Goal: Information Seeking & Learning: Learn about a topic

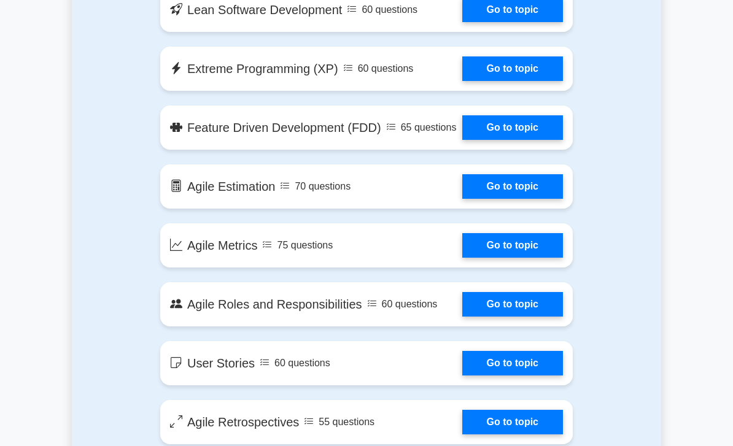
scroll to position [943, 0]
click at [493, 199] on link "Go to topic" at bounding box center [512, 186] width 101 height 25
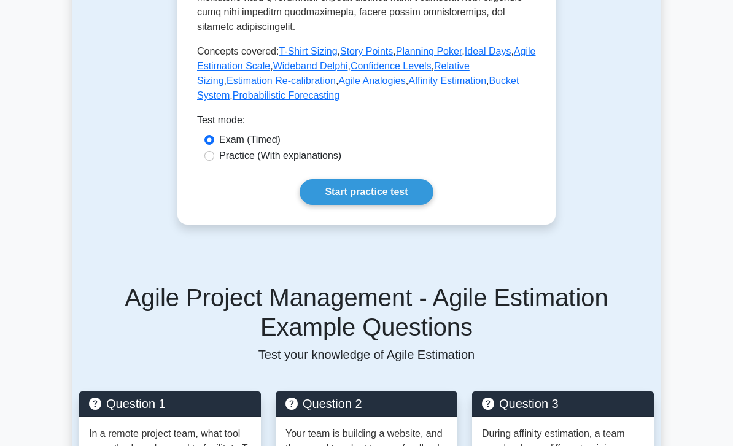
scroll to position [702, 0]
click at [277, 165] on div "Practice (With explanations)" at bounding box center [366, 157] width 339 height 16
click at [228, 163] on label "Practice (With explanations)" at bounding box center [280, 156] width 122 height 15
click at [214, 161] on input "Practice (With explanations)" at bounding box center [209, 156] width 10 height 10
radio input "true"
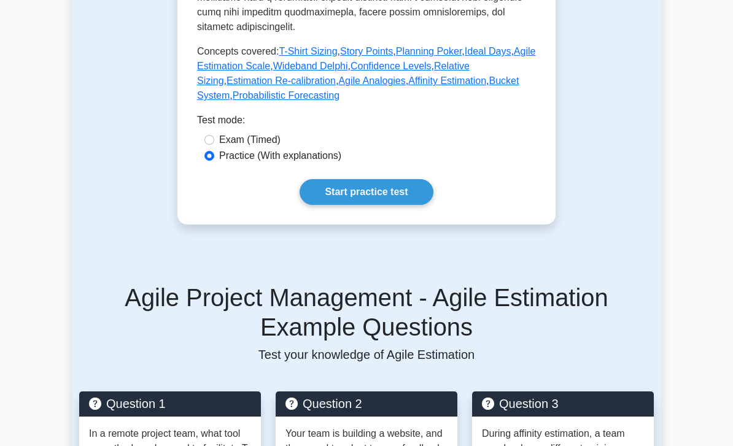
click at [213, 161] on input "Practice (With explanations)" at bounding box center [209, 156] width 10 height 10
click at [314, 205] on link "Start practice test" at bounding box center [366, 192] width 133 height 26
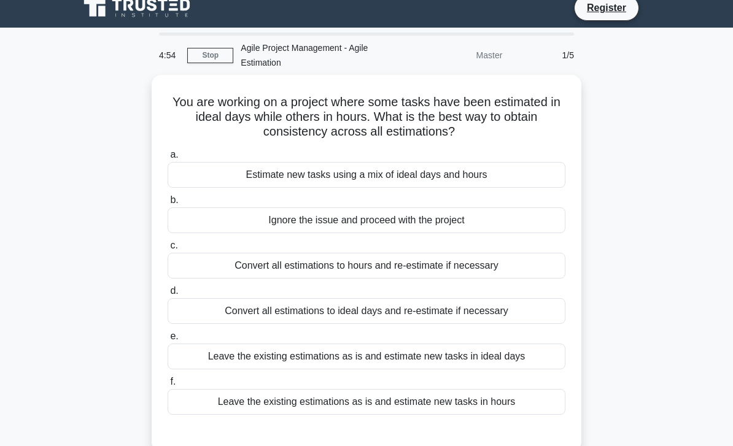
scroll to position [12, 0]
click at [521, 270] on div "Convert all estimations to hours and re-estimate if necessary" at bounding box center [367, 266] width 398 height 26
click at [168, 250] on input "c. Convert all estimations to hours and re-estimate if necessary" at bounding box center [168, 246] width 0 height 8
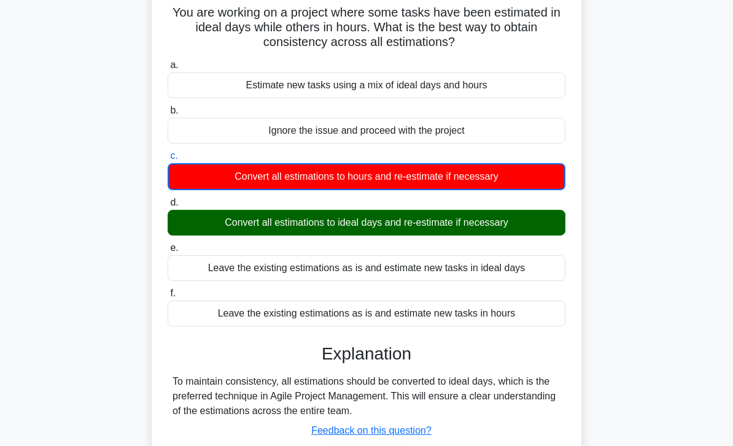
scroll to position [0, 0]
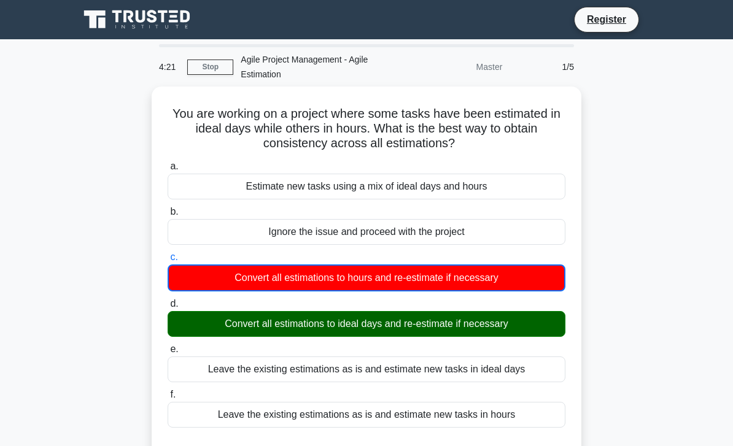
click at [209, 66] on link "Stop" at bounding box center [210, 67] width 46 height 15
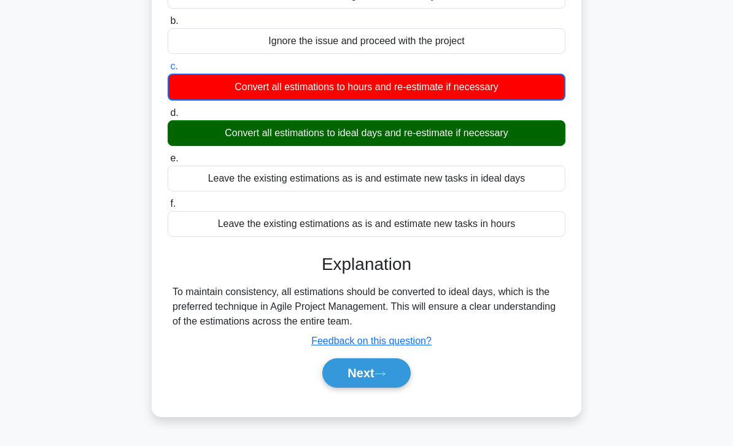
scroll to position [193, 0]
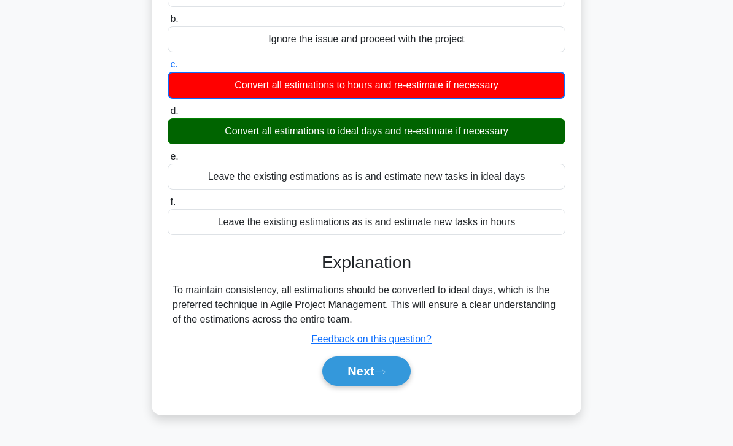
click at [385, 378] on button "Next" at bounding box center [366, 371] width 88 height 29
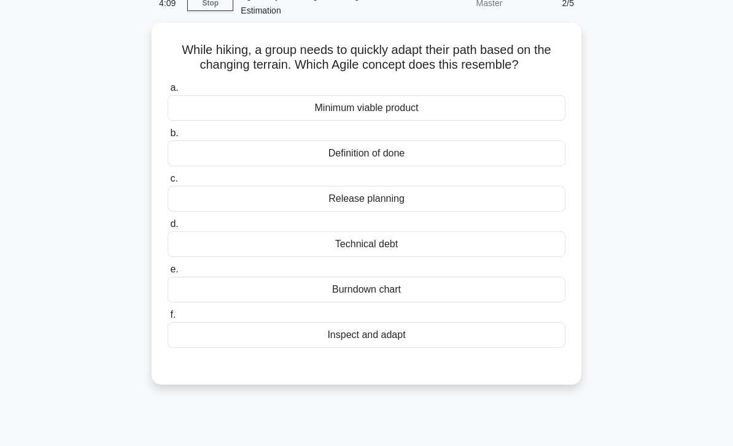
scroll to position [63, 0]
click at [445, 349] on div "Inspect and adapt" at bounding box center [367, 337] width 398 height 26
click at [168, 320] on input "f. Inspect and adapt" at bounding box center [168, 317] width 0 height 8
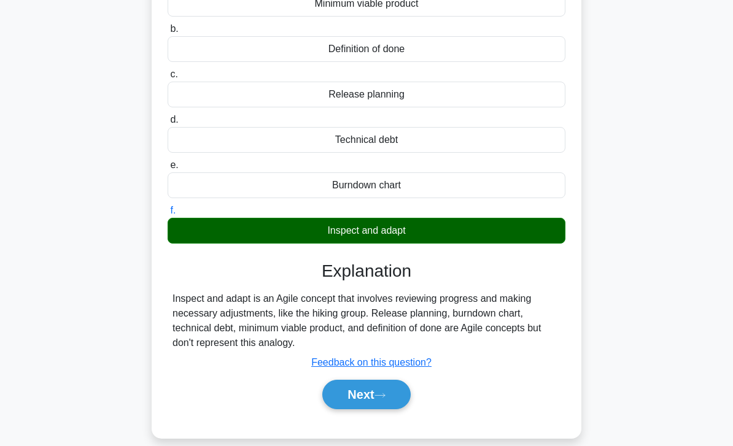
scroll to position [193, 0]
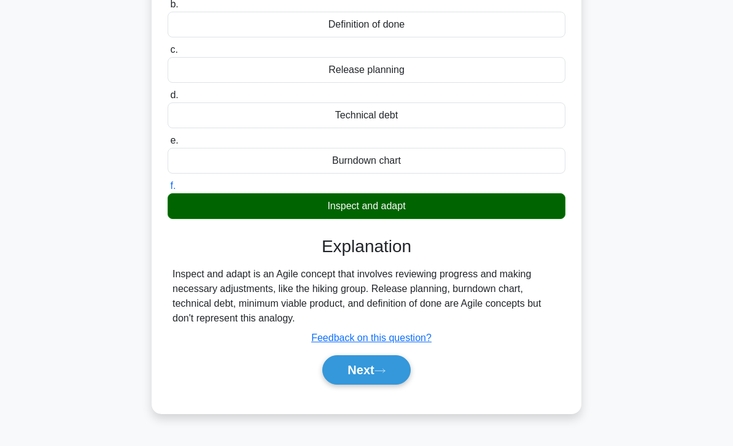
click at [382, 379] on button "Next" at bounding box center [366, 369] width 88 height 29
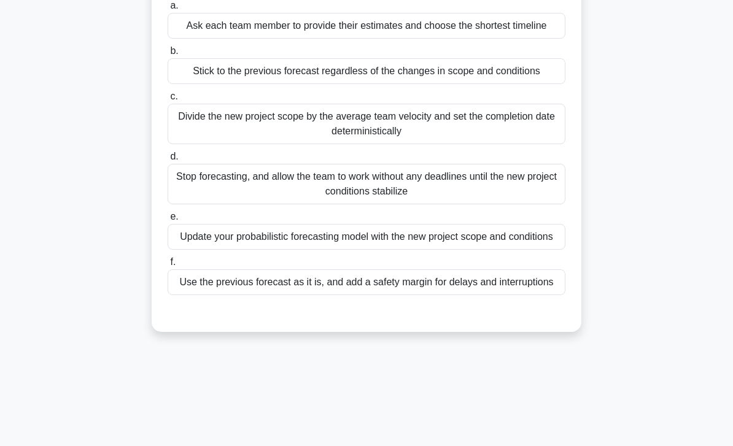
scroll to position [162, 0]
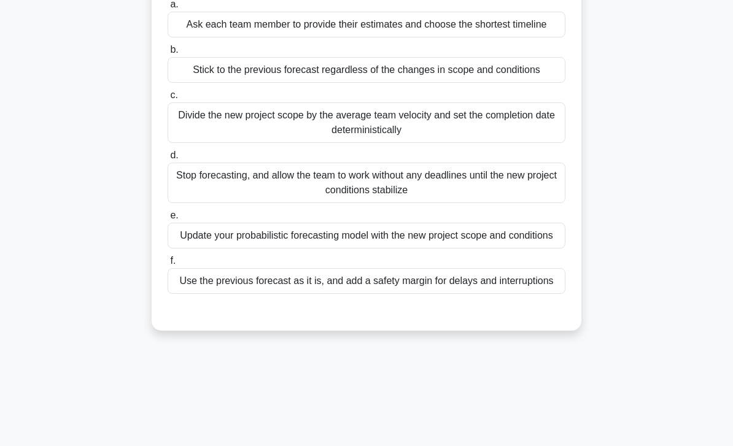
click at [496, 249] on div "Update your probabilistic forecasting model with the new project scope and cond…" at bounding box center [367, 236] width 398 height 26
click at [168, 220] on input "e. Update your probabilistic forecasting model with the new project scope and c…" at bounding box center [168, 216] width 0 height 8
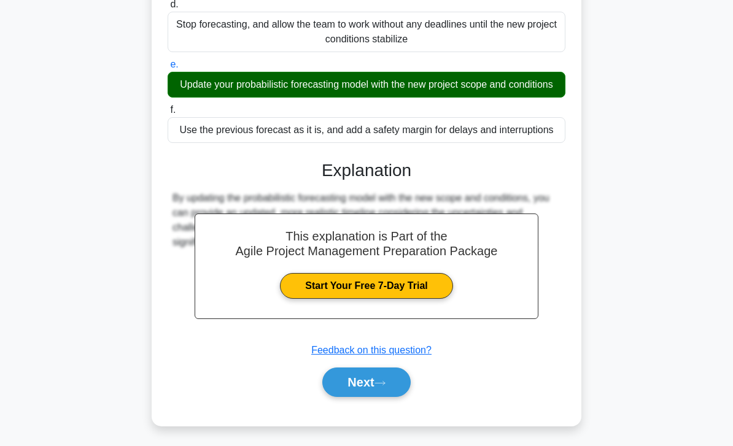
scroll to position [337, 0]
click at [378, 397] on button "Next" at bounding box center [366, 382] width 88 height 29
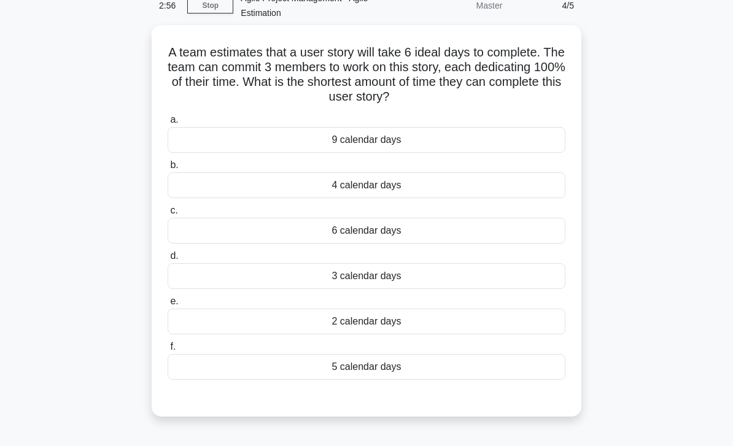
scroll to position [61, 0]
click at [457, 276] on div "3 calendar days" at bounding box center [367, 277] width 398 height 26
click at [168, 261] on input "d. 3 calendar days" at bounding box center [168, 257] width 0 height 8
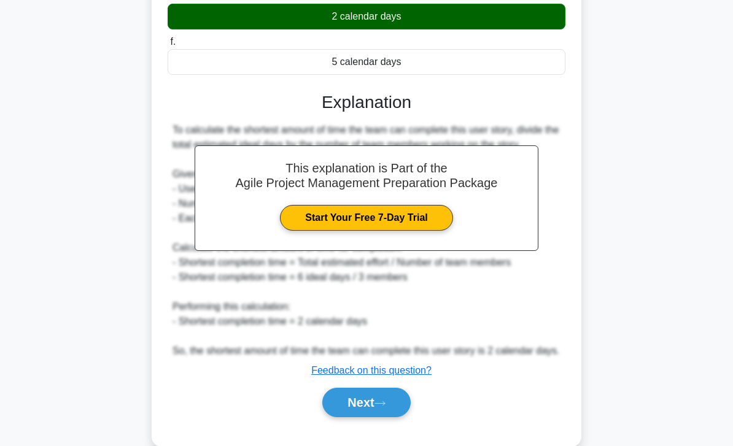
scroll to position [408, 0]
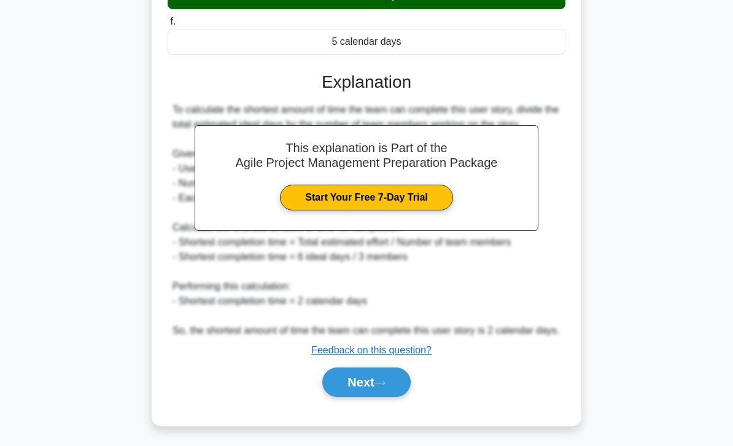
click at [390, 397] on button "Next" at bounding box center [366, 382] width 88 height 29
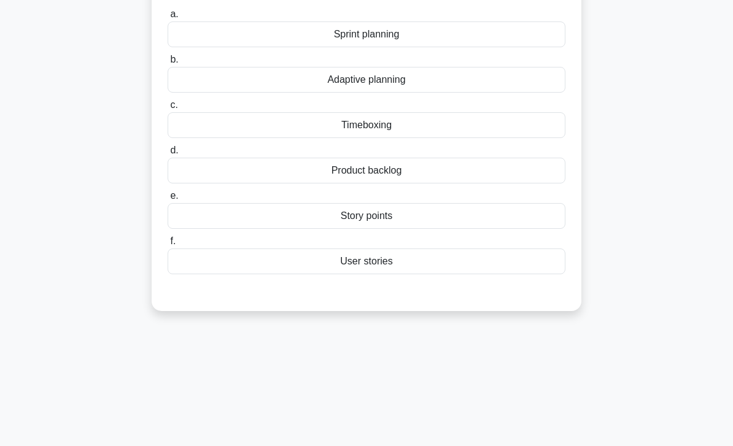
scroll to position [68, 0]
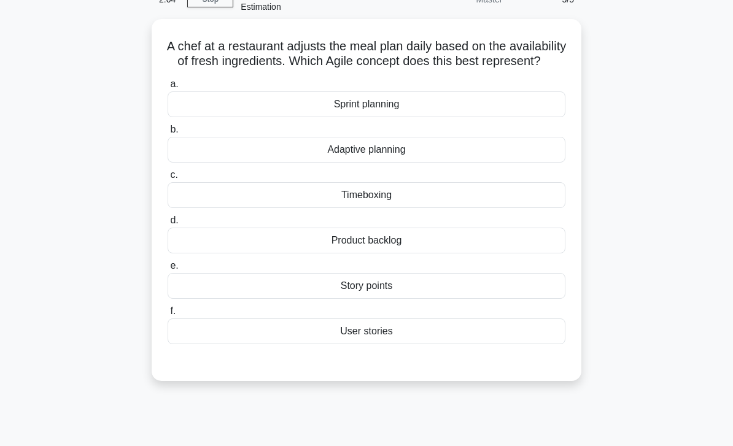
click at [486, 248] on div "Product backlog" at bounding box center [367, 241] width 398 height 26
click at [168, 225] on input "d. Product backlog" at bounding box center [168, 221] width 0 height 8
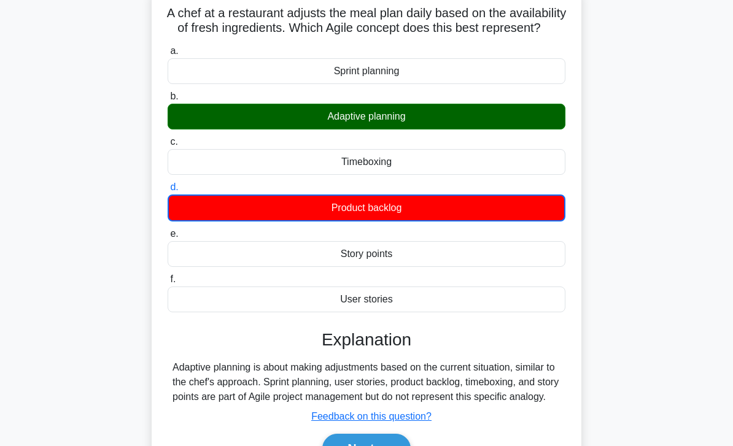
scroll to position [193, 0]
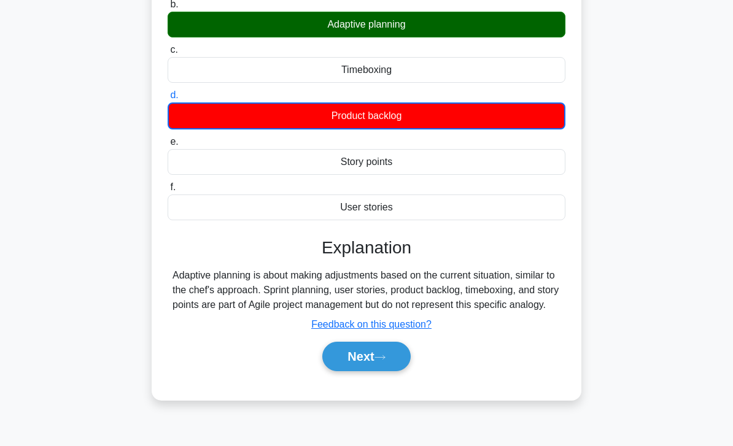
click at [383, 371] on button "Next" at bounding box center [366, 356] width 88 height 29
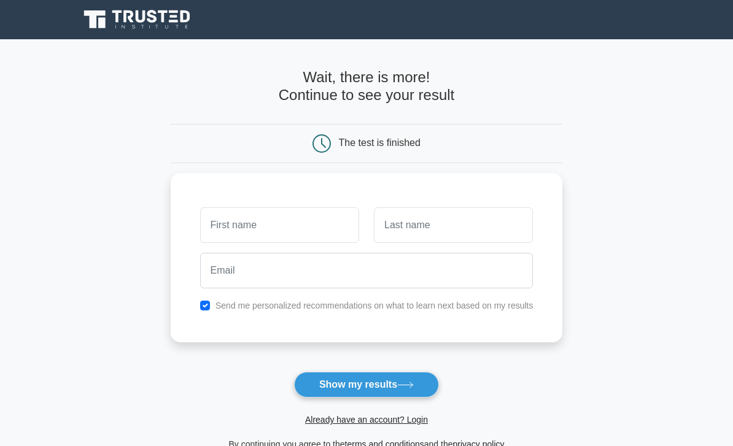
click at [332, 373] on button "Show my results" at bounding box center [366, 385] width 145 height 26
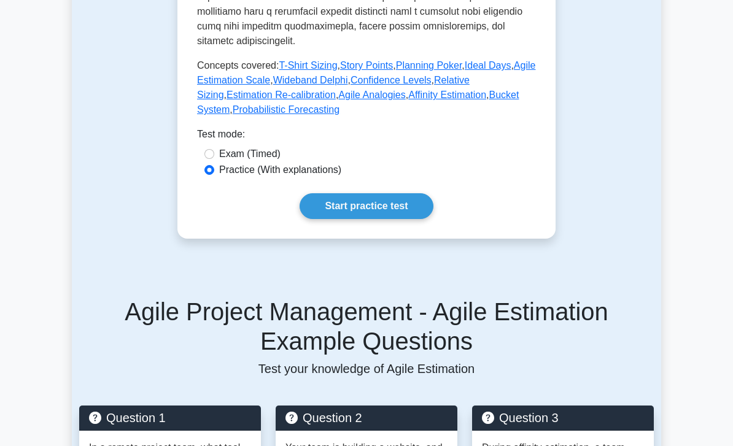
click at [209, 159] on input "Exam (Timed)" at bounding box center [209, 154] width 10 height 10
radio input "true"
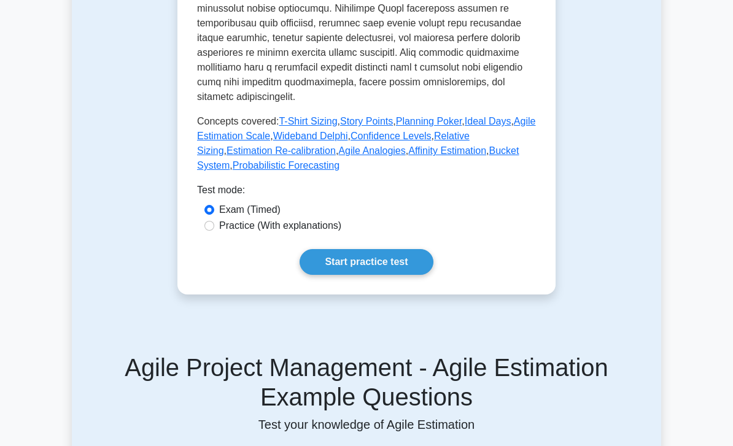
scroll to position [632, 0]
click at [366, 275] on link "Start practice test" at bounding box center [366, 262] width 133 height 26
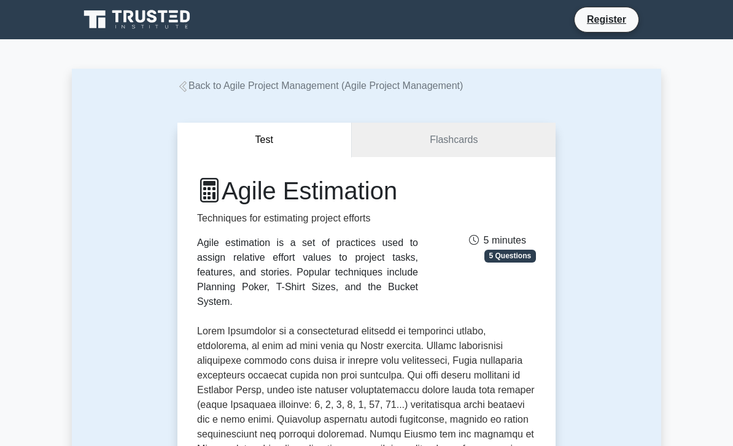
scroll to position [672, 0]
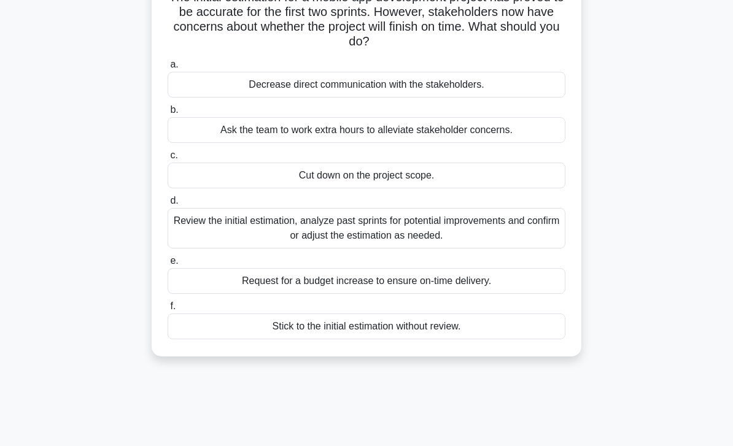
scroll to position [120, 0]
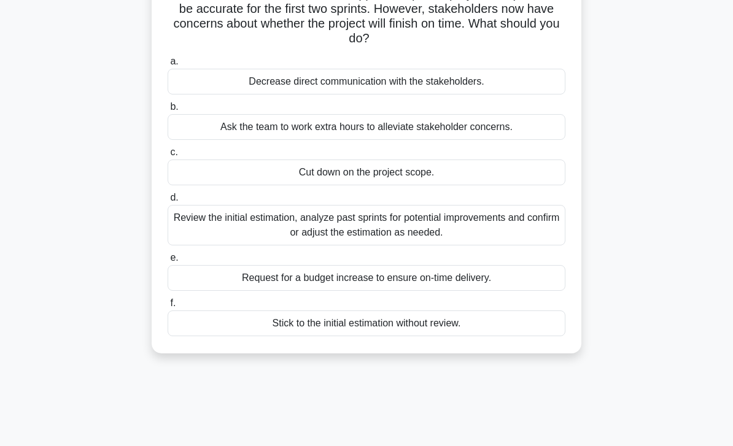
click at [464, 227] on div "Review the initial estimation, analyze past sprints for potential improvements …" at bounding box center [367, 225] width 398 height 41
click at [168, 202] on input "d. Review the initial estimation, analyze past sprints for potential improvemen…" at bounding box center [168, 198] width 0 height 8
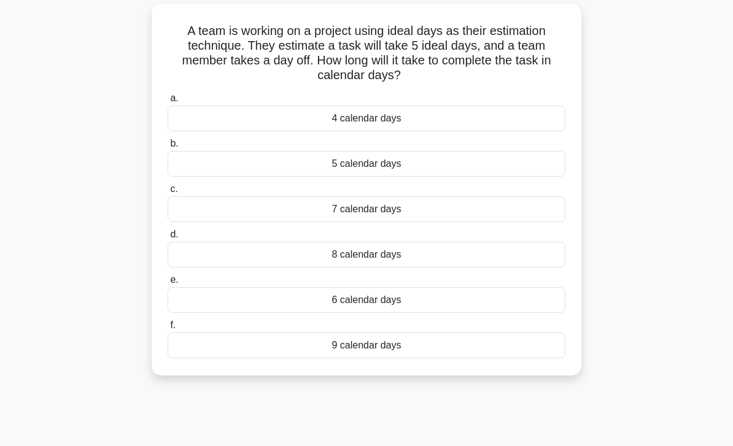
scroll to position [0, 0]
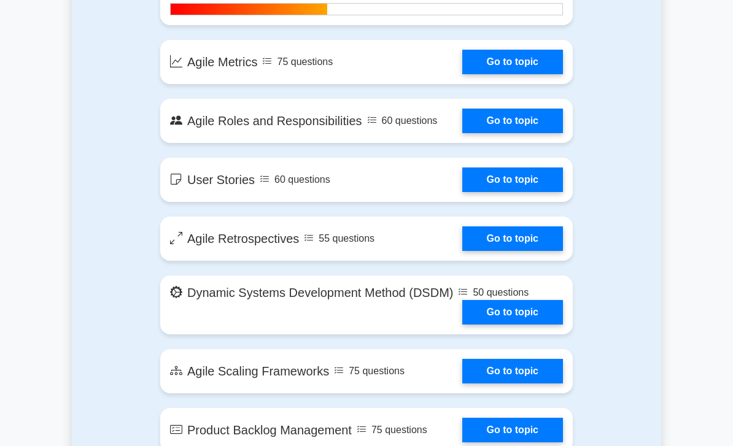
scroll to position [1154, 0]
click at [476, 74] on link "Go to topic" at bounding box center [512, 62] width 101 height 25
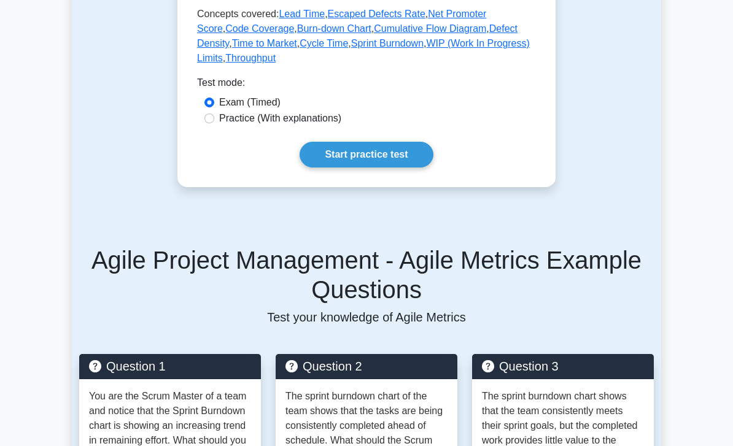
scroll to position [725, 0]
click at [327, 126] on label "Practice (With explanations)" at bounding box center [280, 118] width 122 height 15
click at [214, 123] on input "Practice (With explanations)" at bounding box center [209, 119] width 10 height 10
radio input "true"
click at [339, 168] on link "Start practice test" at bounding box center [366, 155] width 133 height 26
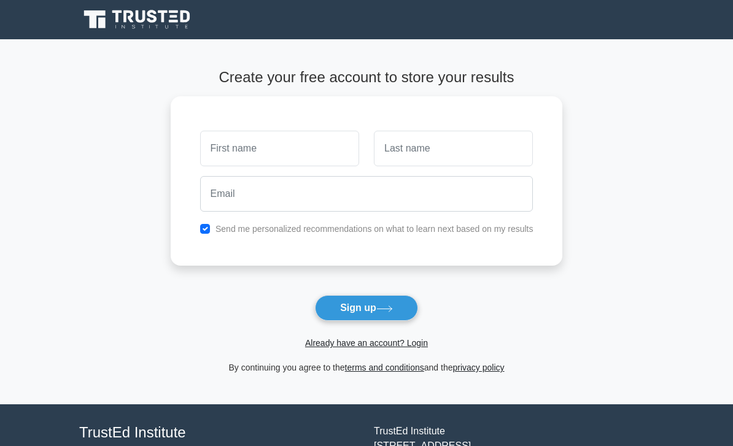
click at [306, 147] on input "text" at bounding box center [279, 149] width 159 height 36
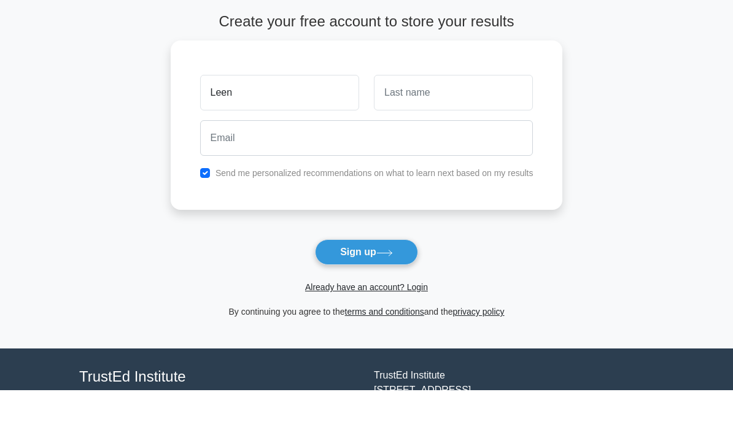
type input "Leen"
click at [446, 131] on input "text" at bounding box center [453, 149] width 159 height 36
type input "Alaskar"
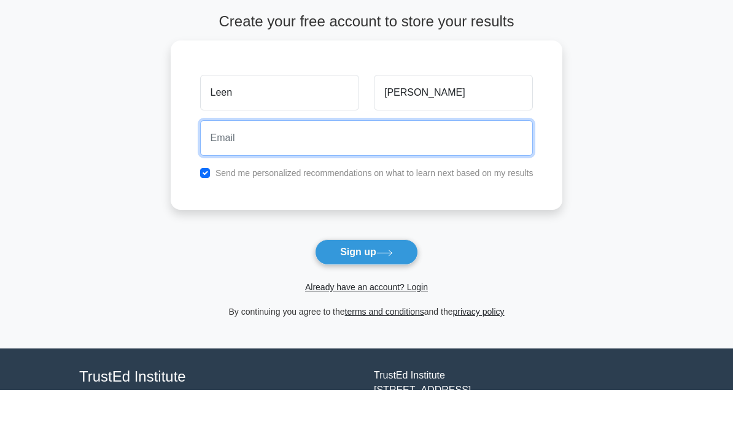
click at [351, 176] on input "email" at bounding box center [366, 194] width 333 height 36
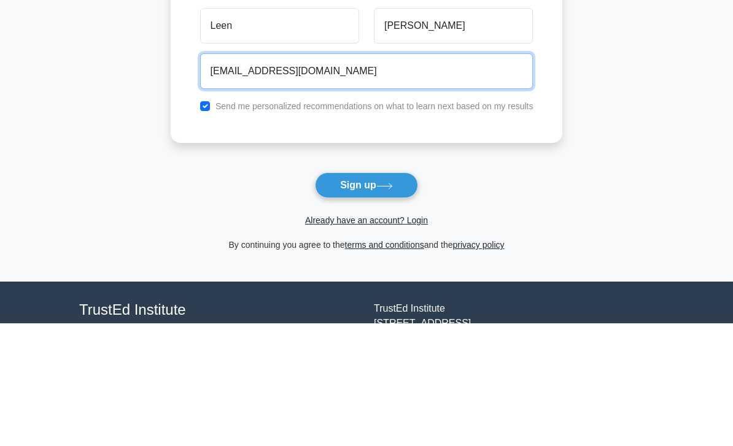
type input "lllenoviii@gmail.com"
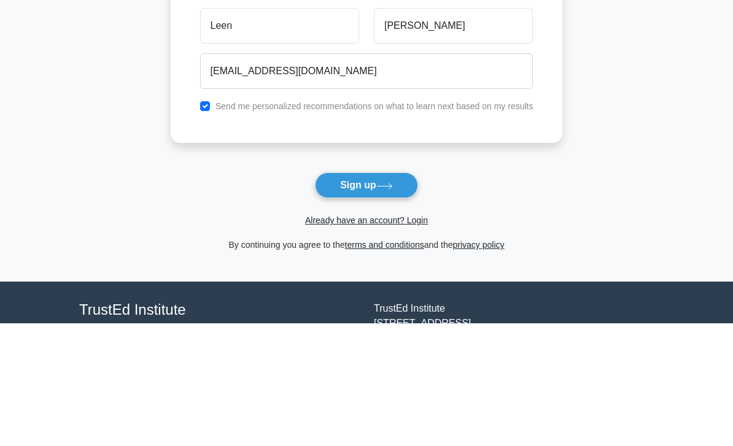
click at [631, 102] on main "Create your free account to store your results Leen Alaskar lllenoviii@gmail.co…" at bounding box center [366, 221] width 733 height 365
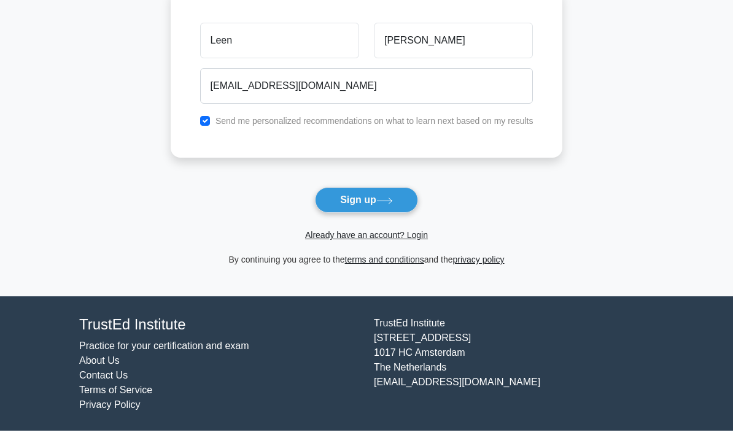
click at [445, 131] on label "Send me personalized recommendations on what to learn next based on my results" at bounding box center [375, 136] width 318 height 10
click at [174, 127] on div "Leen Alaskar lllenoviii@gmail.com Send me personalized recommendations on what …" at bounding box center [367, 88] width 392 height 169
click at [200, 131] on input "checkbox" at bounding box center [205, 136] width 10 height 10
checkbox input "false"
click at [325, 203] on button "Sign up" at bounding box center [366, 216] width 103 height 26
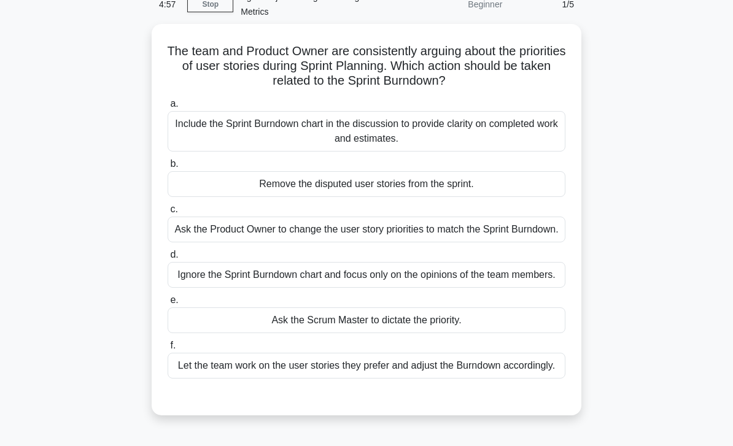
scroll to position [65, 0]
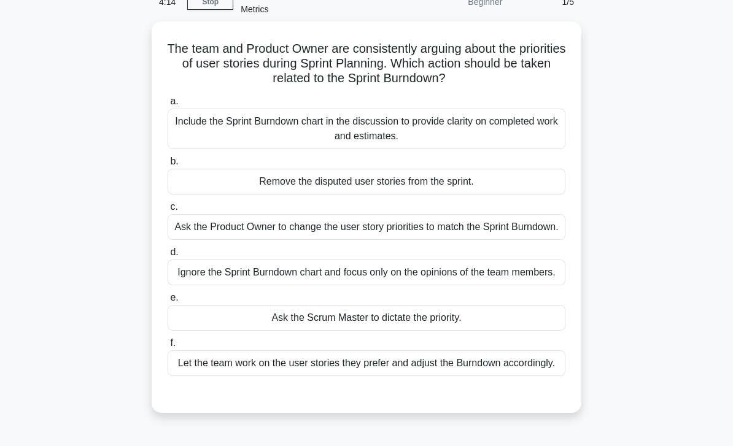
click at [470, 131] on div "Include the Sprint Burndown chart in the discussion to provide clarity on compl…" at bounding box center [367, 129] width 398 height 41
click at [168, 106] on input "a. Include the Sprint Burndown chart in the discussion to provide clarity on co…" at bounding box center [168, 102] width 0 height 8
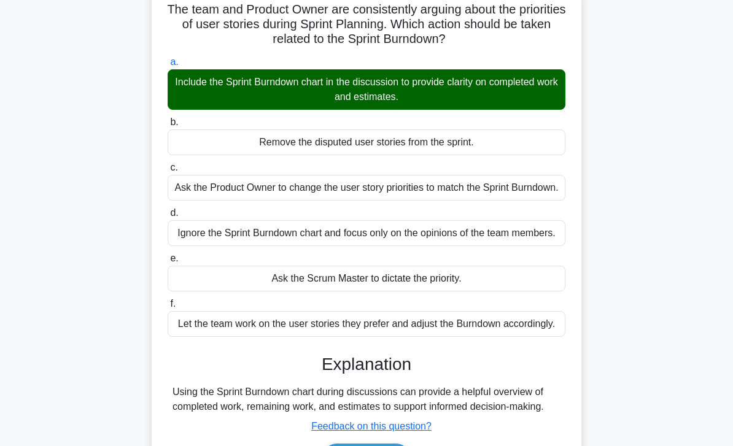
scroll to position [216, 0]
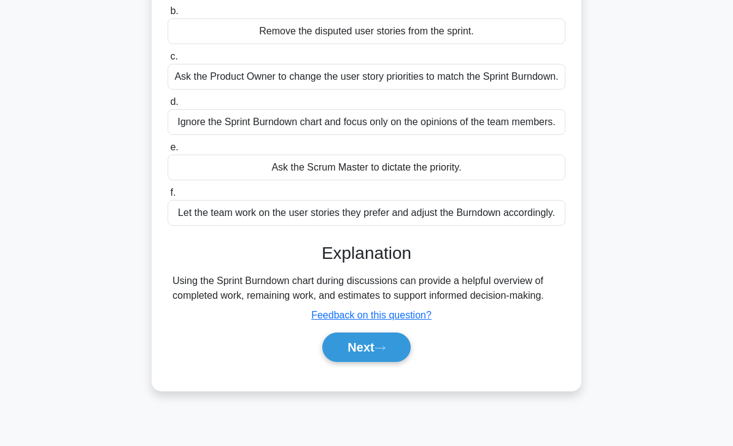
click at [389, 362] on button "Next" at bounding box center [366, 347] width 88 height 29
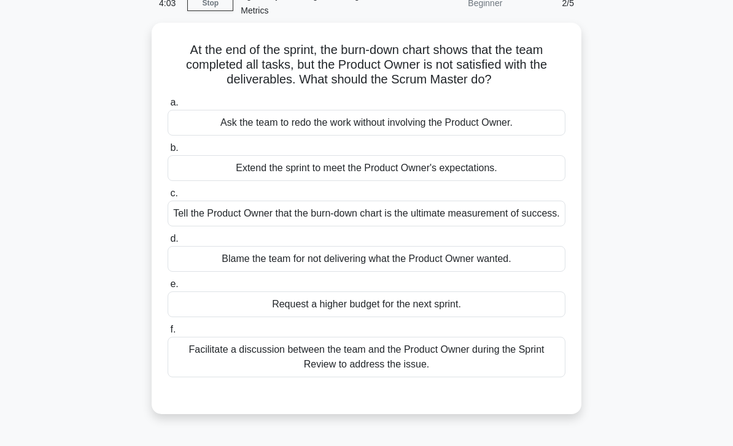
scroll to position [66, 0]
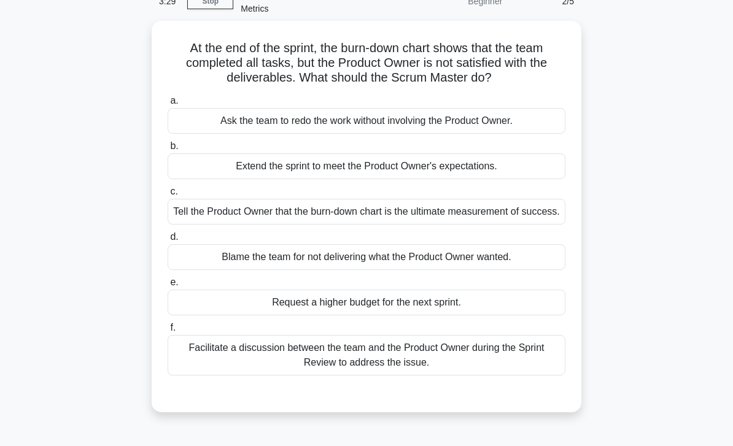
click at [427, 373] on div "Facilitate a discussion between the team and the Product Owner during the Sprin…" at bounding box center [367, 355] width 398 height 41
click at [168, 332] on input "f. Facilitate a discussion between the team and the Product Owner during the Sp…" at bounding box center [168, 328] width 0 height 8
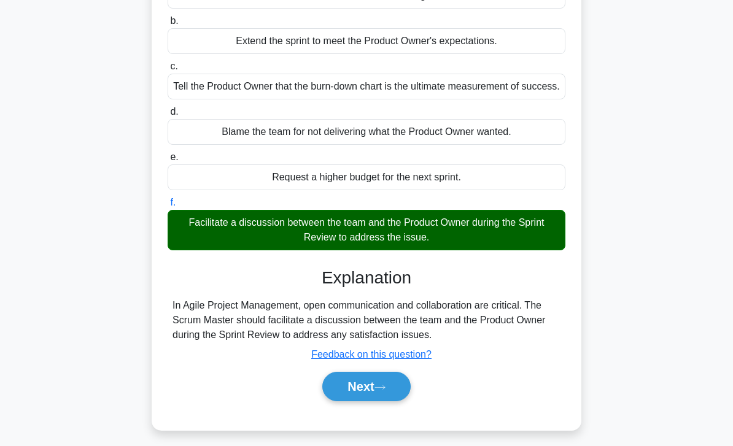
scroll to position [201, 0]
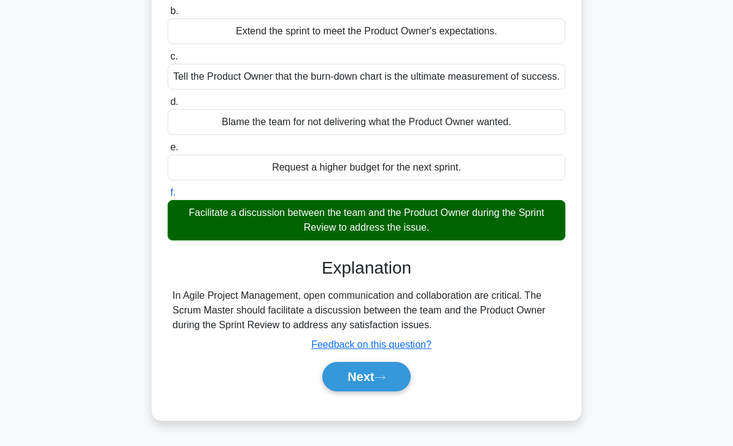
click at [374, 392] on button "Next" at bounding box center [366, 376] width 88 height 29
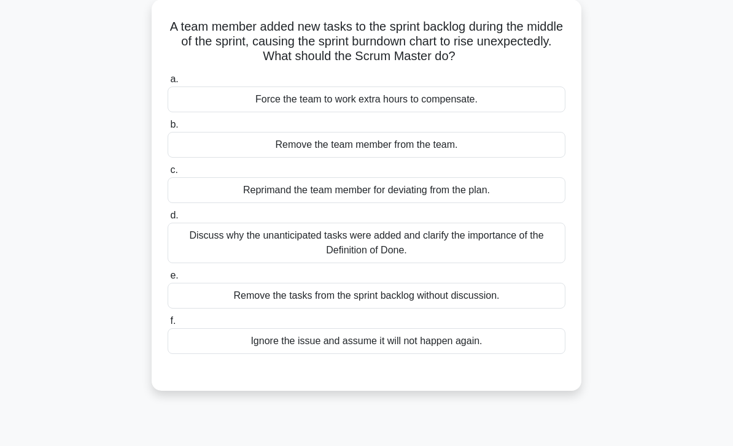
scroll to position [87, 0]
click at [462, 246] on div "Discuss why the unanticipated tasks were added and clarify the importance of th…" at bounding box center [367, 243] width 398 height 41
click at [168, 220] on input "d. Discuss why the unanticipated tasks were added and clarify the importance of…" at bounding box center [168, 216] width 0 height 8
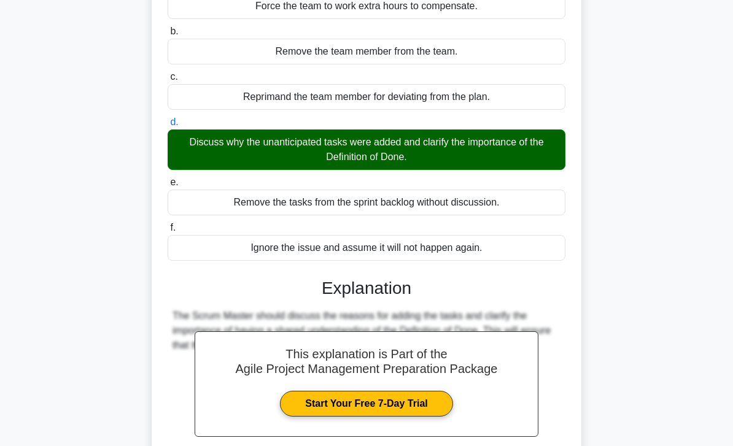
scroll to position [257, 0]
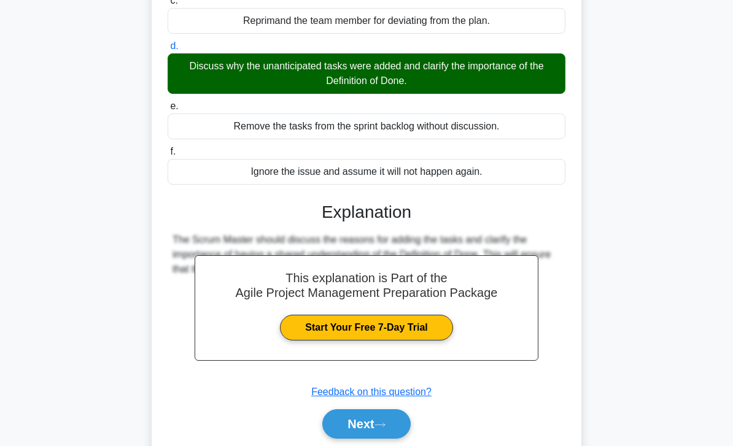
click at [348, 435] on button "Next" at bounding box center [366, 424] width 88 height 29
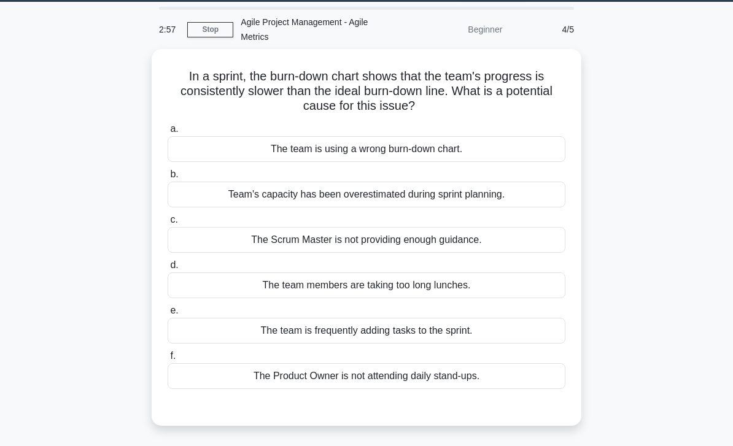
scroll to position [31, 0]
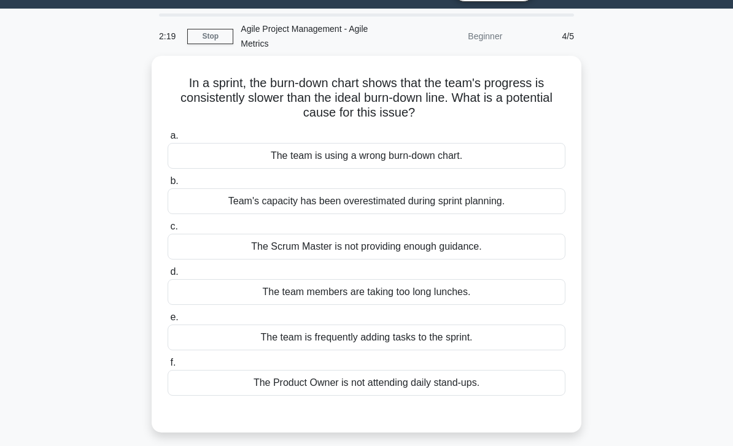
click at [450, 235] on div "The Scrum Master is not providing enough guidance." at bounding box center [367, 247] width 398 height 26
click at [168, 231] on input "c. The Scrum Master is not providing enough guidance." at bounding box center [168, 227] width 0 height 8
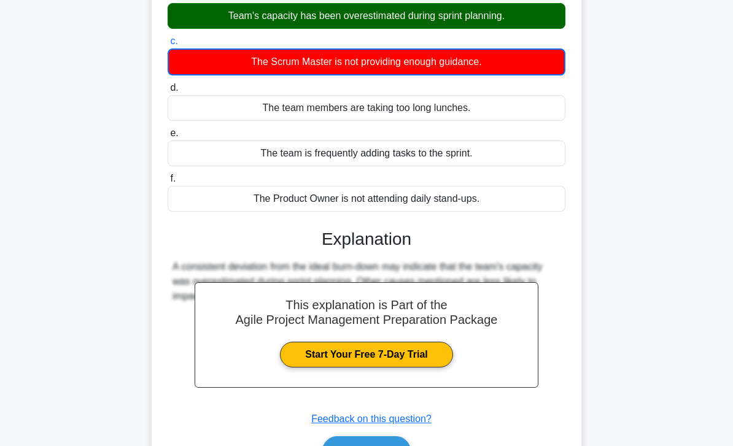
scroll to position [217, 0]
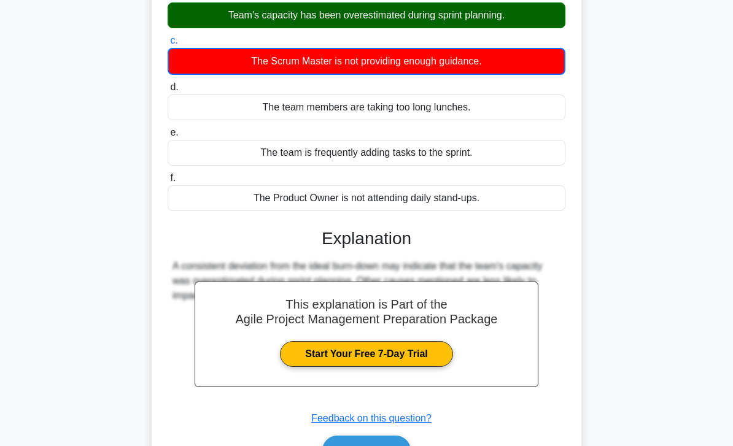
click at [338, 436] on button "Next" at bounding box center [366, 450] width 88 height 29
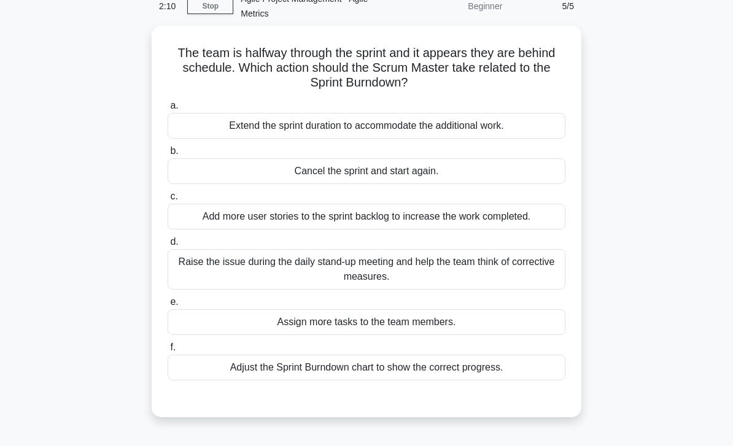
scroll to position [60, 0]
click at [457, 276] on div "Raise the issue during the daily stand-up meeting and help the team think of co…" at bounding box center [367, 270] width 398 height 41
click at [168, 247] on input "d. Raise the issue during the daily stand-up meeting and help the team think of…" at bounding box center [168, 243] width 0 height 8
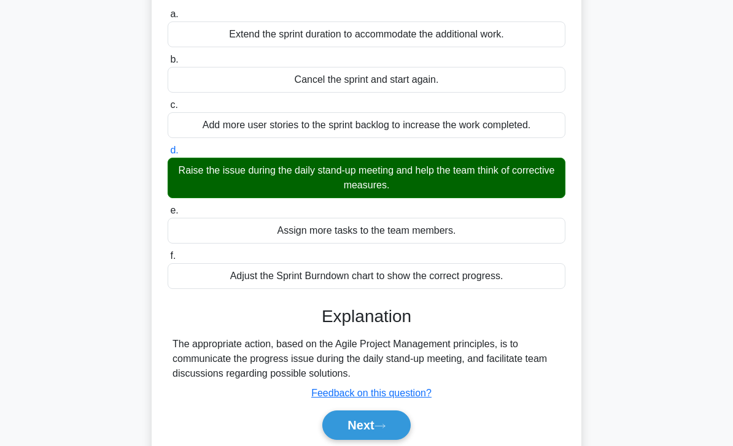
scroll to position [193, 0]
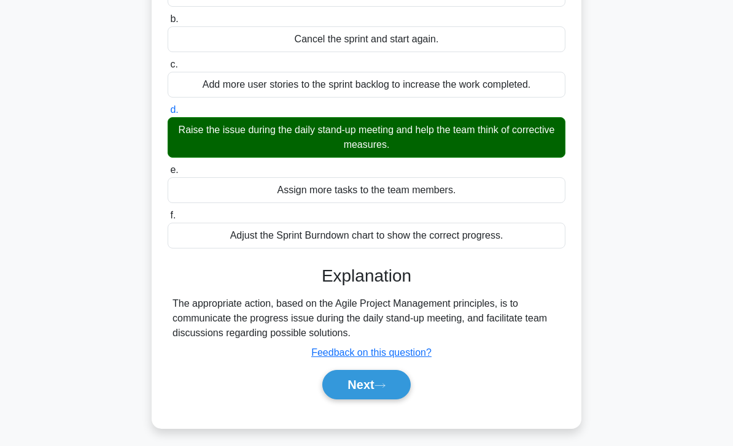
click at [360, 386] on button "Next" at bounding box center [366, 384] width 88 height 29
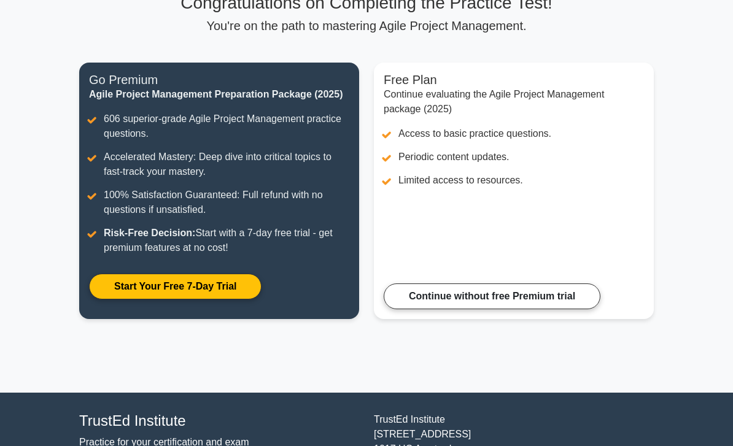
scroll to position [79, 0]
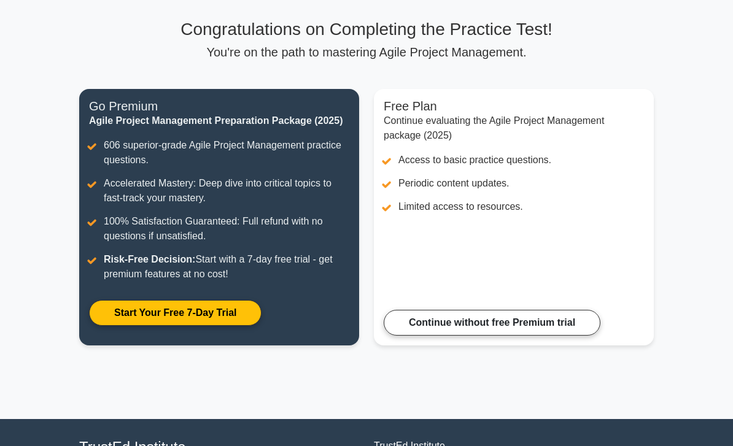
click at [413, 336] on link "Continue without free Premium trial" at bounding box center [492, 323] width 217 height 26
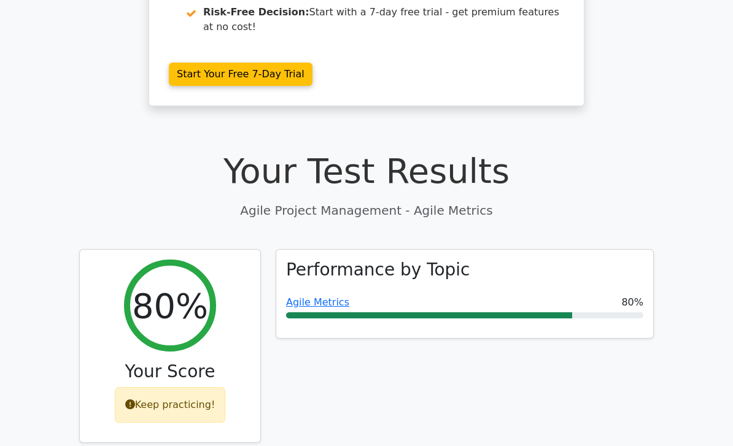
scroll to position [144, 0]
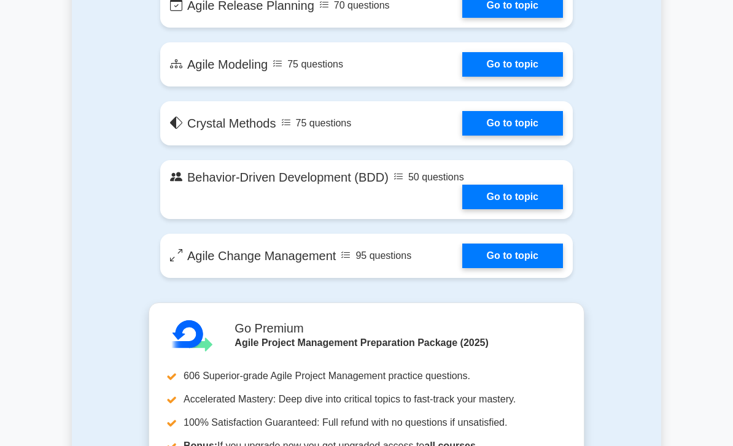
scroll to position [2141, 0]
